Goal: Communication & Community: Answer question/provide support

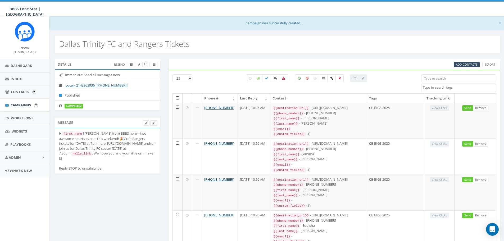
select select
click at [20, 78] on span "Inbox" at bounding box center [16, 78] width 11 height 5
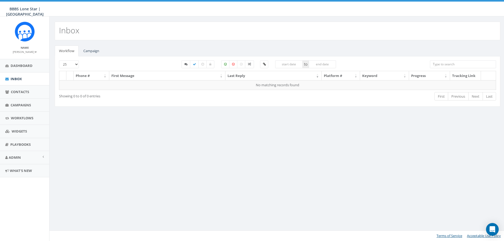
select select
click at [97, 51] on link "Campaign" at bounding box center [91, 51] width 24 height 11
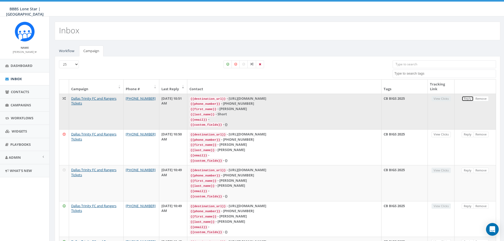
click at [468, 100] on link "Reply" at bounding box center [468, 99] width 12 height 6
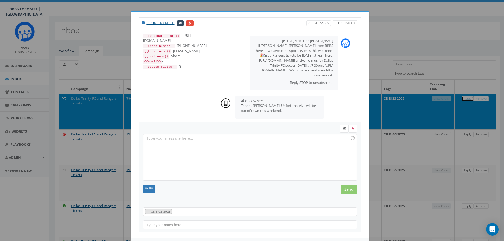
scroll to position [8, 0]
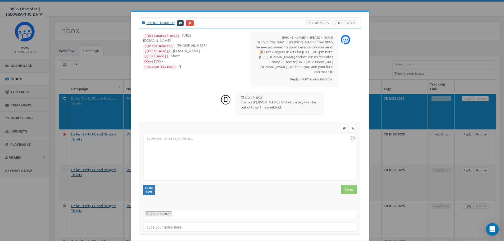
click at [216, 144] on div at bounding box center [249, 157] width 213 height 46
click at [353, 190] on input "Send" at bounding box center [349, 189] width 16 height 9
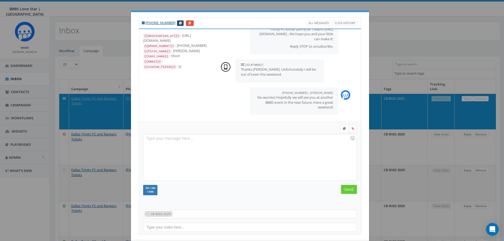
click at [414, 32] on div "[PHONE_NUMBER] All Messages Click History {{destination_url}} - [URL][DOMAIN_NA…" at bounding box center [252, 120] width 504 height 241
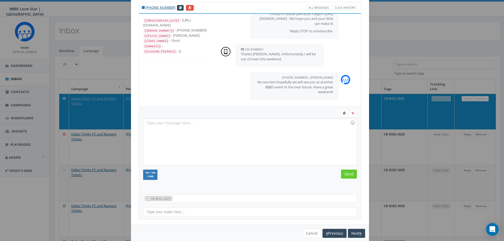
scroll to position [24, 0]
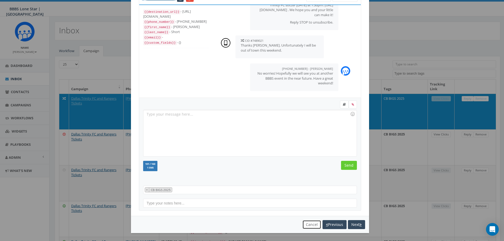
click at [309, 224] on button "Cancel" at bounding box center [311, 224] width 19 height 9
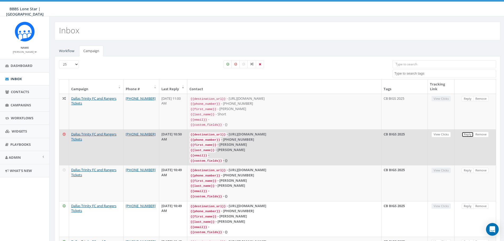
click at [466, 132] on link "Reply" at bounding box center [468, 135] width 12 height 6
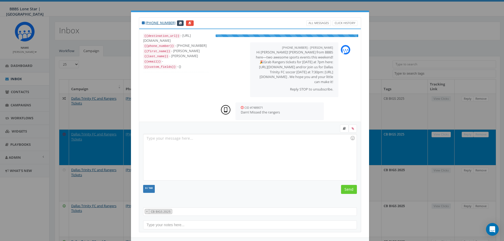
scroll to position [3, 0]
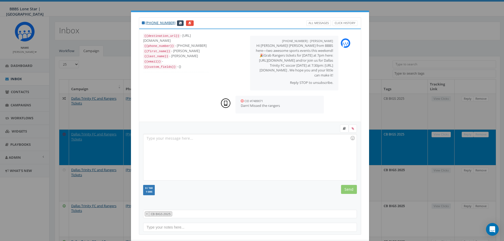
click at [248, 145] on div at bounding box center [249, 157] width 213 height 46
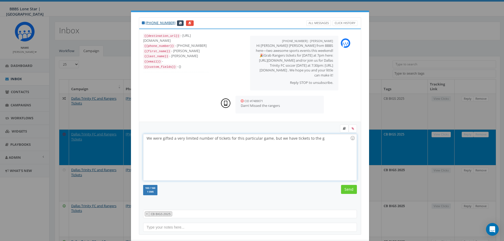
click at [276, 139] on div "We were gifted a very limited number of tickets for this particular game, but w…" at bounding box center [249, 157] width 213 height 46
click at [291, 139] on div "We were gifted a very limited number of tickets for this particular game, but w…" at bounding box center [249, 157] width 213 height 46
click at [327, 138] on div "We were gifted a very limited number of tickets for this particular game, but w…" at bounding box center [249, 157] width 213 height 46
click at [144, 146] on div "We were gifted a very limited number of tickets for this particular game, but w…" at bounding box center [249, 157] width 213 height 46
click at [174, 144] on div "We were gifted a very limited number of tickets for this particular game, but w…" at bounding box center [249, 157] width 213 height 46
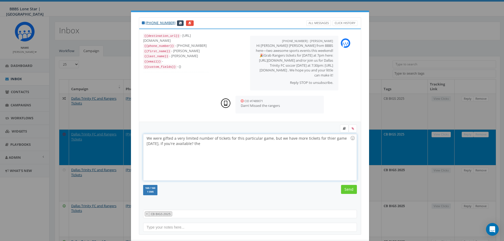
click at [216, 145] on div "We were gifted a very limited number of tickets for this particular game, but w…" at bounding box center [249, 157] width 213 height 46
click at [296, 142] on div "We were gifted a very limited number of tickets for this particular game, but w…" at bounding box center [249, 157] width 213 height 46
click at [255, 138] on div "We were gifted a very limited number of tickets for this particular game, but w…" at bounding box center [249, 157] width 213 height 46
drag, startPoint x: 256, startPoint y: 138, endPoint x: 236, endPoint y: 140, distance: 20.4
click at [236, 140] on div "We were gifted a very limited number of tickets for this particular game, but w…" at bounding box center [249, 157] width 213 height 46
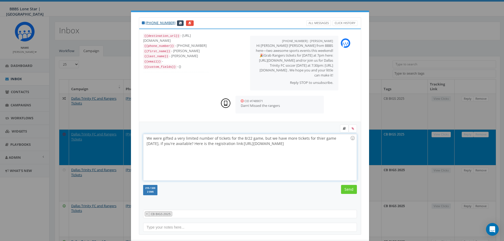
click at [337, 146] on div "We were gifted a very limited number of tickets for the 8/22 game, but we have …" at bounding box center [249, 157] width 213 height 46
click at [349, 191] on input "Send" at bounding box center [349, 189] width 16 height 9
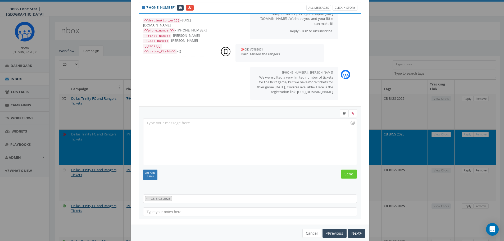
scroll to position [24, 0]
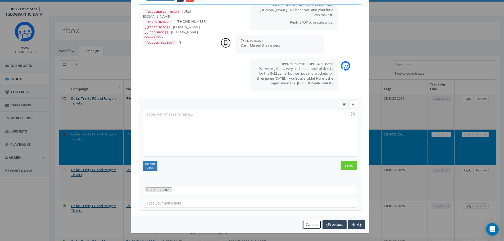
click at [311, 226] on button "Cancel" at bounding box center [311, 224] width 19 height 9
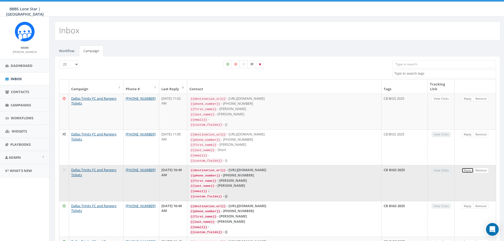
click at [469, 168] on link "Reply" at bounding box center [468, 171] width 12 height 6
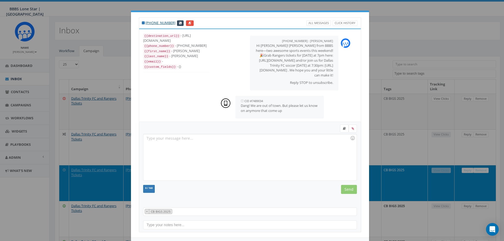
scroll to position [8, 0]
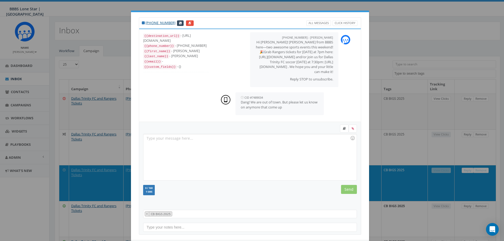
click at [236, 133] on div at bounding box center [250, 129] width 222 height 9
click at [233, 142] on div at bounding box center [249, 157] width 213 height 46
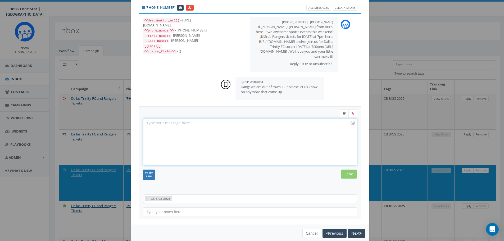
scroll to position [24, 0]
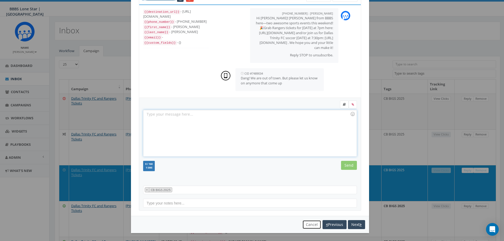
click at [308, 224] on button "Cancel" at bounding box center [311, 224] width 19 height 9
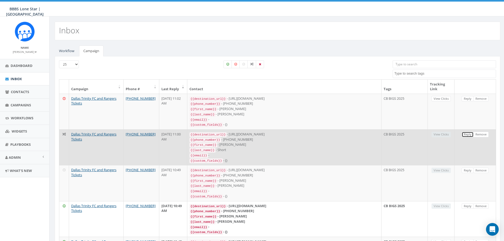
click at [469, 133] on link "Reply" at bounding box center [468, 135] width 12 height 6
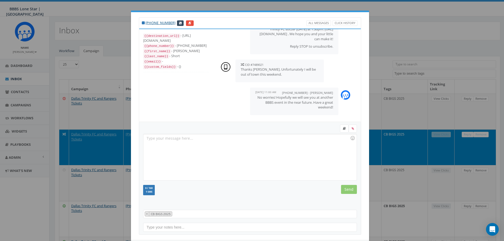
scroll to position [41, 0]
click at [393, 22] on div "[PHONE_NUMBER] All Messages Click History {{destination_url}} - [URL][DOMAIN_NA…" at bounding box center [252, 120] width 504 height 241
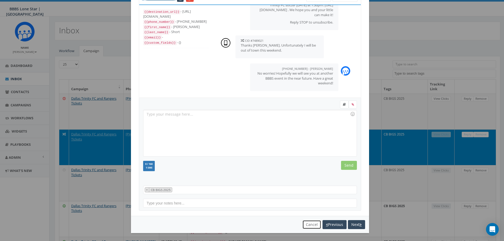
click at [313, 226] on button "Cancel" at bounding box center [311, 224] width 19 height 9
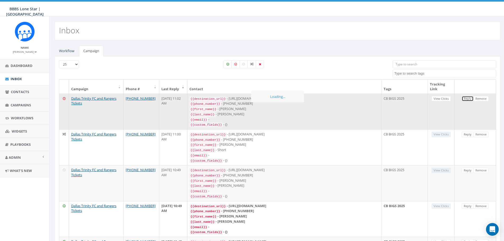
click at [466, 99] on link "Reply" at bounding box center [468, 99] width 12 height 6
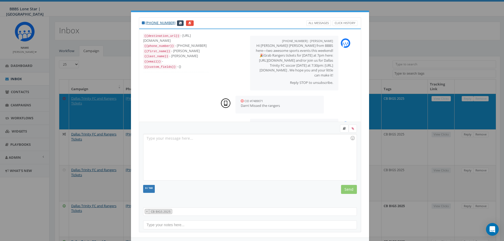
scroll to position [46, 0]
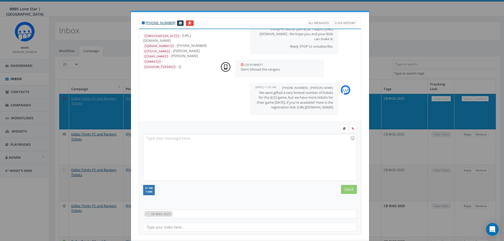
drag, startPoint x: 305, startPoint y: 93, endPoint x: 327, endPoint y: 106, distance: 25.4
click at [327, 106] on p "We were gifted a very limited number of tickets for the 8/22 game, but we have …" at bounding box center [294, 100] width 78 height 20
copy p "we have more tickets for thier game [DATE], if you're available? Here is the re…"
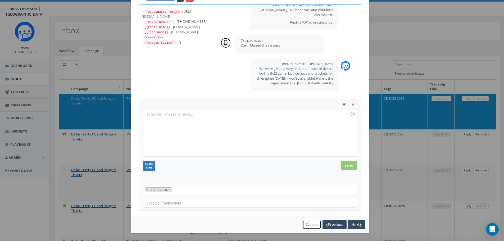
click at [308, 225] on button "Cancel" at bounding box center [311, 224] width 19 height 9
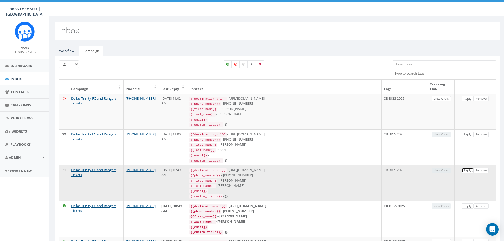
click at [463, 168] on link "Reply" at bounding box center [468, 171] width 12 height 6
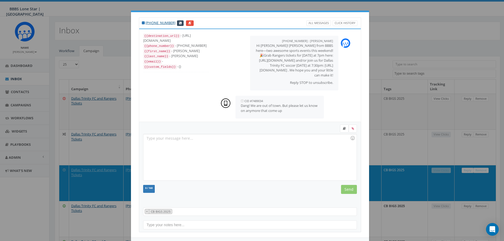
scroll to position [8, 0]
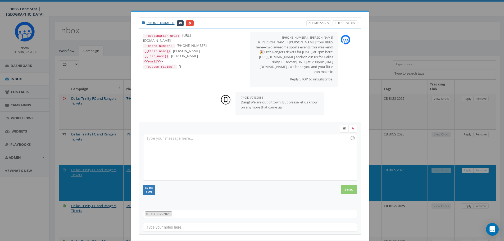
click at [289, 151] on div at bounding box center [249, 157] width 213 height 46
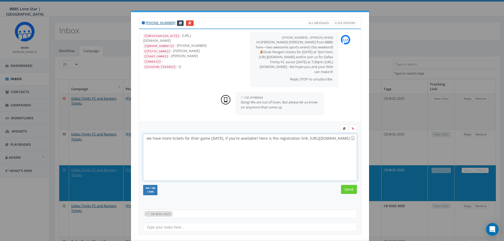
click at [148, 139] on div "we have more tickets for thier game [DATE], if you're available? Here is the re…" at bounding box center [249, 157] width 213 height 46
click at [193, 139] on div "We have more tickets for thier game [DATE], if you're available? Here is the re…" at bounding box center [249, 157] width 213 height 46
click at [164, 139] on div "We have more tickets for the Rangame [DATE], if you're available? Here is the r…" at bounding box center [249, 157] width 213 height 46
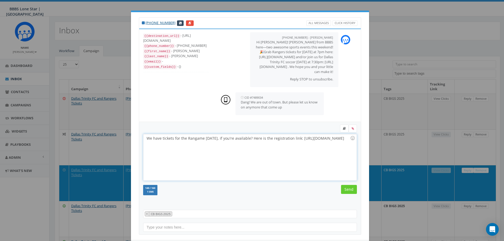
click at [194, 139] on div "We have tickets for the Rangame [DATE], if you're available? Here is the regist…" at bounding box center [249, 157] width 213 height 46
click at [192, 139] on div "We have tickets for the Rangame [DATE], if you're available? Here is the regist…" at bounding box center [249, 157] width 213 height 46
click at [184, 139] on div "We have tickets for the Ranger's game [DATE], if you're available? Here is the …" at bounding box center [249, 157] width 213 height 46
click at [185, 139] on div "We have tickets for the Ranger's game [DATE], if you're available? Here is the …" at bounding box center [249, 157] width 213 height 46
click at [229, 145] on div "We have tickets for the [US_STATE] Ranger's game [DATE], if you're available? H…" at bounding box center [249, 157] width 213 height 46
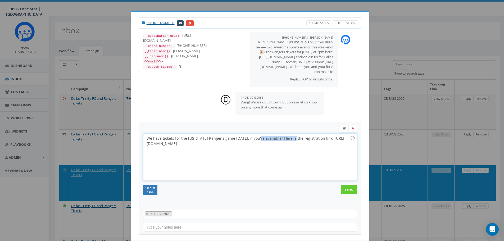
drag, startPoint x: 291, startPoint y: 138, endPoint x: 258, endPoint y: 138, distance: 33.1
click at [258, 138] on div "We have tickets for the [US_STATE] Ranger's game [DATE], if you're available? H…" at bounding box center [249, 157] width 213 height 46
click at [345, 190] on input "Send" at bounding box center [349, 189] width 16 height 9
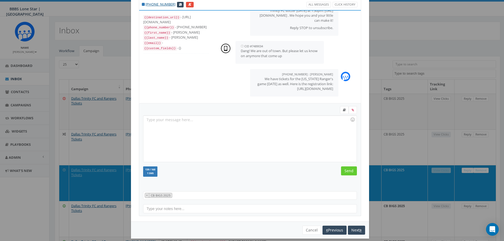
scroll to position [24, 0]
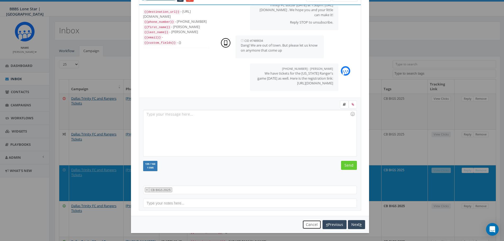
click at [309, 224] on button "Cancel" at bounding box center [311, 224] width 19 height 9
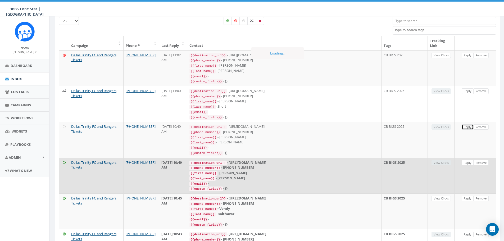
scroll to position [53, 0]
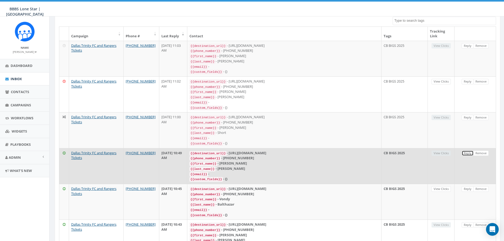
click at [466, 151] on link "Reply" at bounding box center [468, 154] width 12 height 6
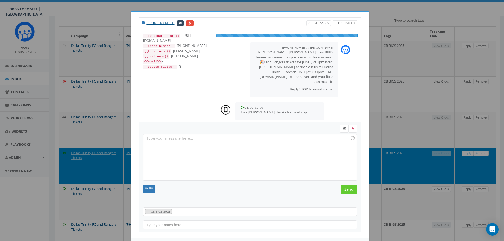
scroll to position [3, 0]
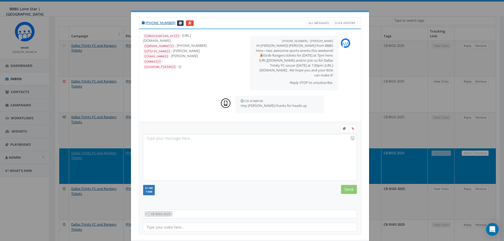
click at [196, 147] on div at bounding box center [249, 157] width 213 height 46
click at [348, 188] on input "Send" at bounding box center [349, 189] width 16 height 9
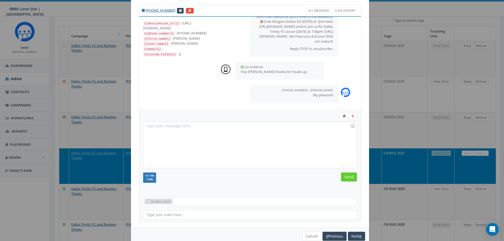
scroll to position [24, 0]
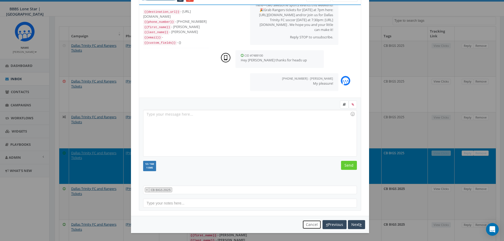
click at [310, 223] on button "Cancel" at bounding box center [311, 224] width 19 height 9
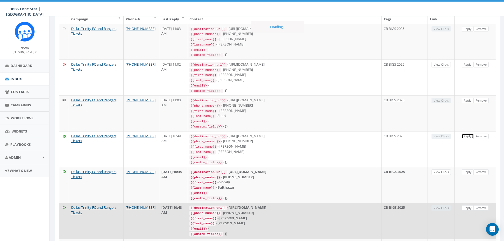
scroll to position [79, 0]
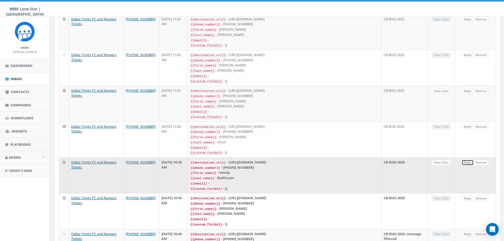
click at [464, 160] on link "Reply" at bounding box center [468, 163] width 12 height 6
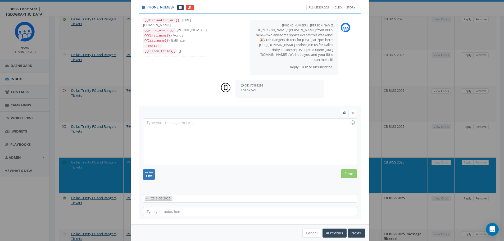
scroll to position [24, 0]
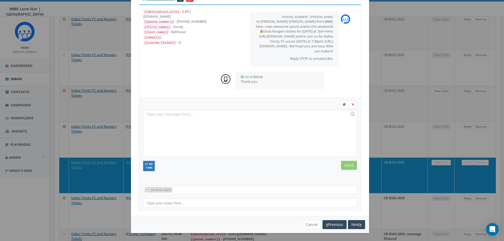
click at [229, 143] on div at bounding box center [249, 133] width 213 height 46
click at [346, 170] on div "12 / 160 1 SMS SMS We recommend adding an image to MMS messages. An invisible p…" at bounding box center [250, 167] width 222 height 12
click at [348, 164] on input "Send" at bounding box center [349, 165] width 16 height 9
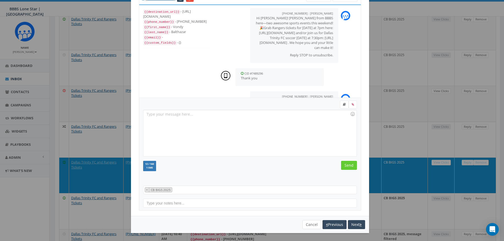
scroll to position [26, 0]
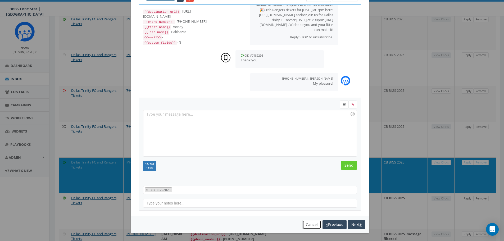
click at [308, 223] on button "Cancel" at bounding box center [311, 224] width 19 height 9
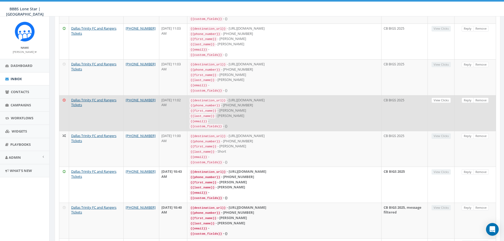
scroll to position [159, 0]
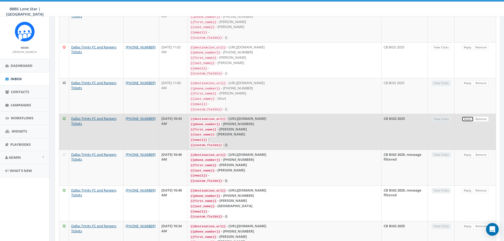
click at [464, 116] on link "Reply" at bounding box center [468, 119] width 12 height 6
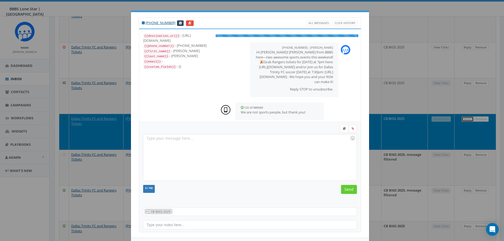
scroll to position [3, 0]
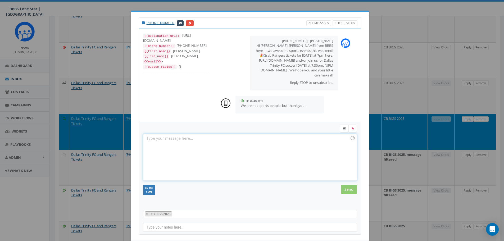
click at [252, 137] on div at bounding box center [249, 157] width 213 height 46
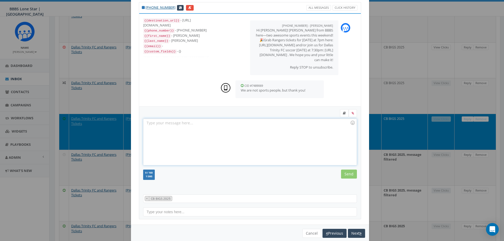
scroll to position [24, 0]
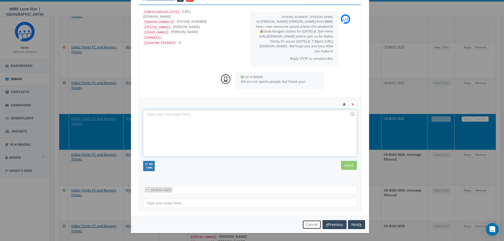
click at [312, 224] on button "Cancel" at bounding box center [311, 224] width 19 height 9
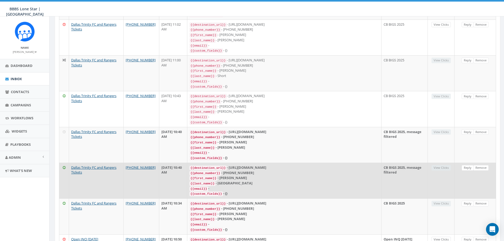
scroll to position [185, 0]
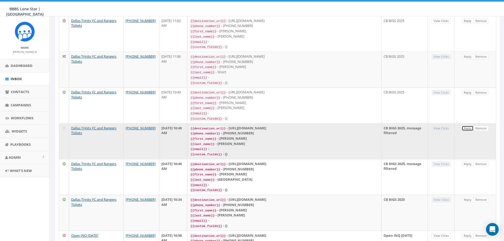
click at [466, 126] on link "Reply" at bounding box center [468, 129] width 12 height 6
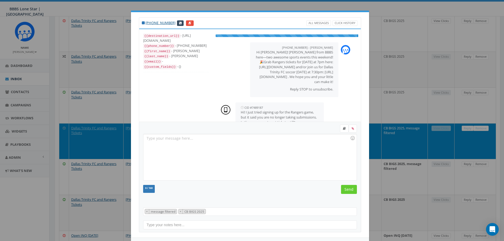
scroll to position [18, 0]
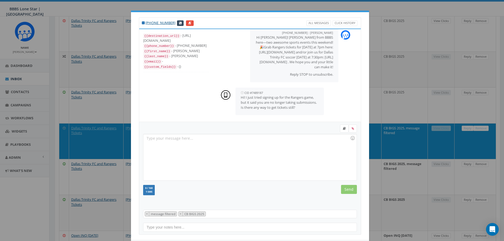
click at [216, 153] on div at bounding box center [249, 157] width 213 height 46
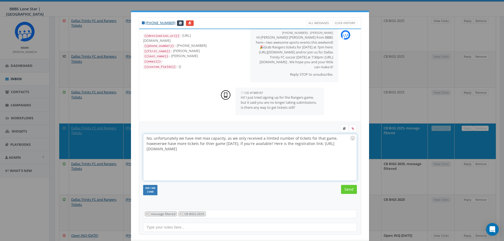
click at [225, 151] on div "No, unfortunately we have met max capacity, as we only received a limited numbe…" at bounding box center [249, 157] width 213 height 46
click at [348, 189] on input "Send" at bounding box center [349, 189] width 16 height 9
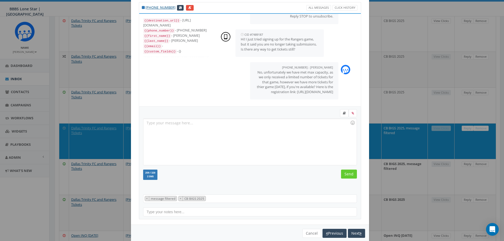
scroll to position [24, 0]
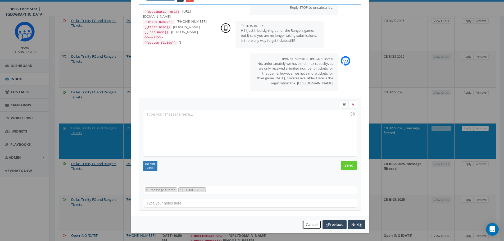
click at [304, 225] on button "Cancel" at bounding box center [311, 224] width 19 height 9
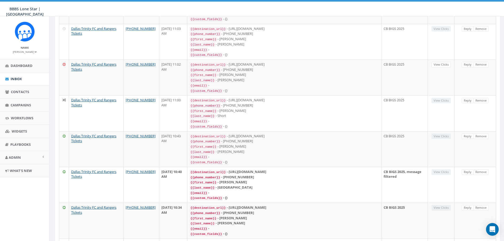
scroll to position [185, 0]
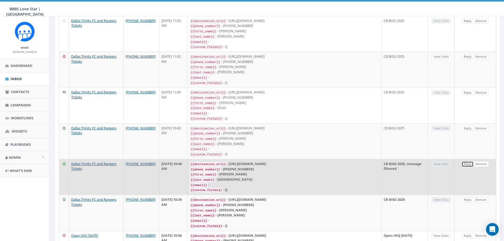
click at [466, 161] on link "Reply" at bounding box center [468, 164] width 12 height 6
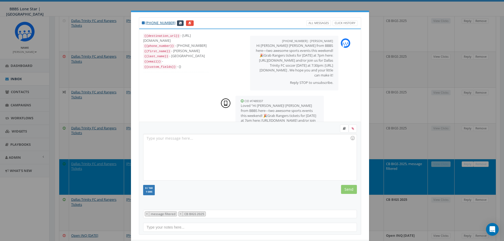
scroll to position [5, 0]
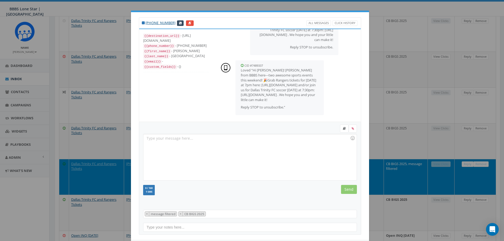
click at [208, 153] on div at bounding box center [249, 157] width 213 height 46
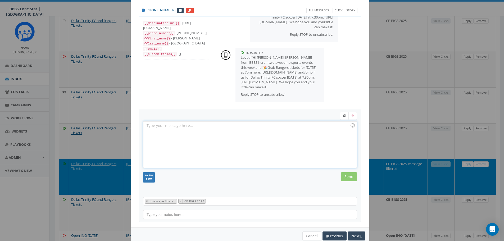
scroll to position [24, 0]
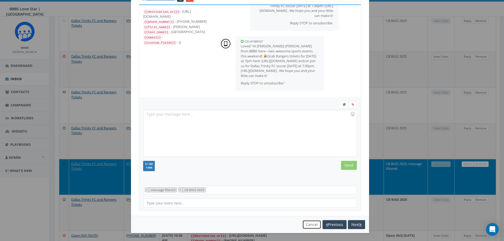
click at [303, 225] on button "Cancel" at bounding box center [311, 224] width 19 height 9
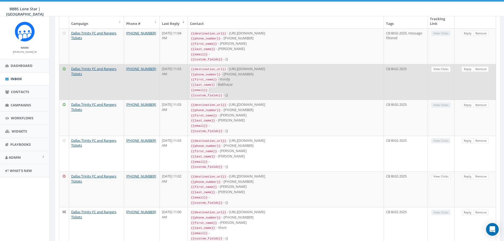
scroll to position [0, 0]
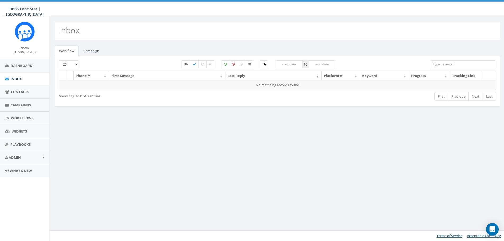
select select
click at [86, 49] on link "Campaign" at bounding box center [91, 51] width 24 height 11
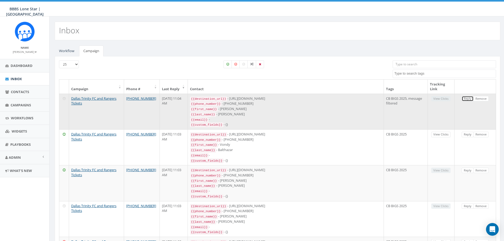
click at [465, 96] on link "Reply" at bounding box center [468, 99] width 12 height 6
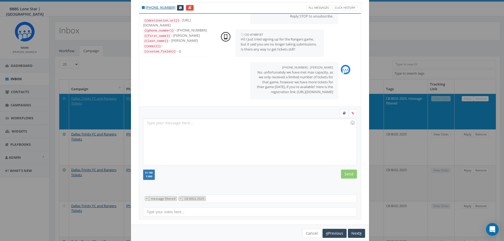
scroll to position [24, 0]
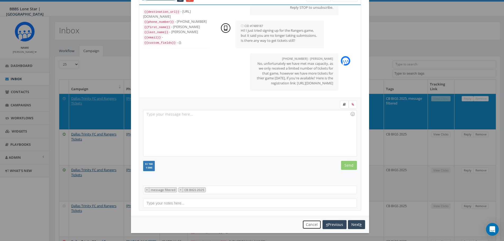
click at [307, 225] on button "Cancel" at bounding box center [311, 224] width 19 height 9
